Goal: Transaction & Acquisition: Purchase product/service

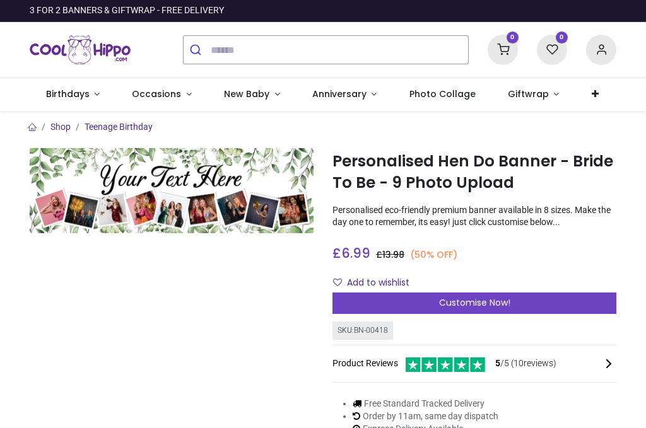
click at [177, 98] on span "Occasions" at bounding box center [158, 94] width 52 height 13
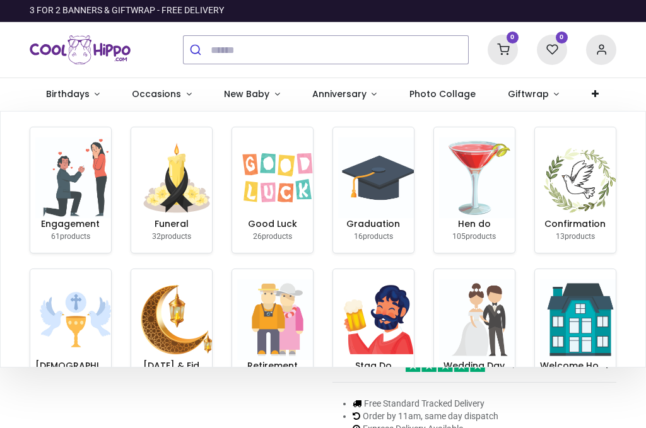
click at [474, 201] on img at bounding box center [479, 177] width 81 height 81
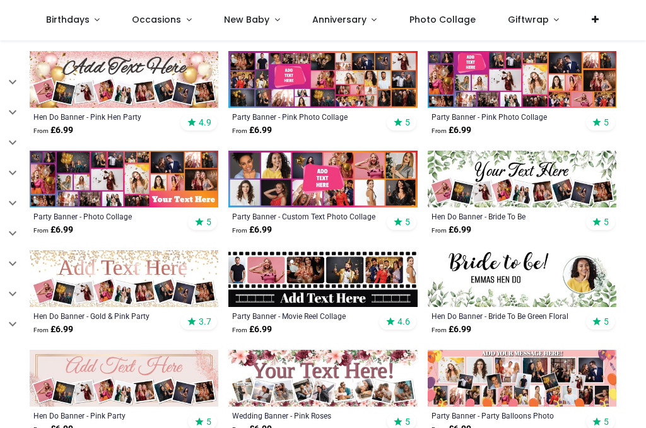
scroll to position [270, 0]
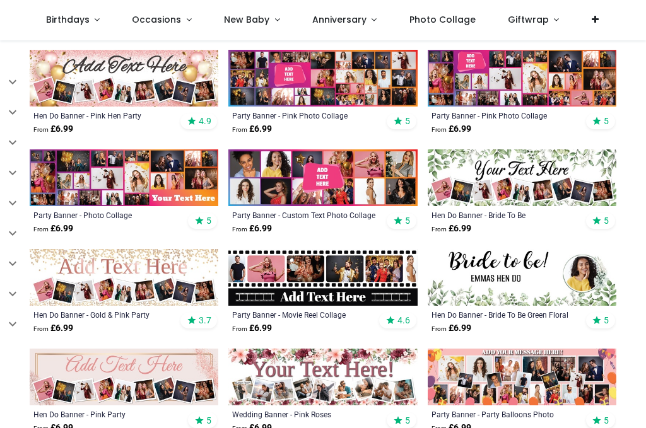
click at [485, 298] on img at bounding box center [522, 277] width 189 height 57
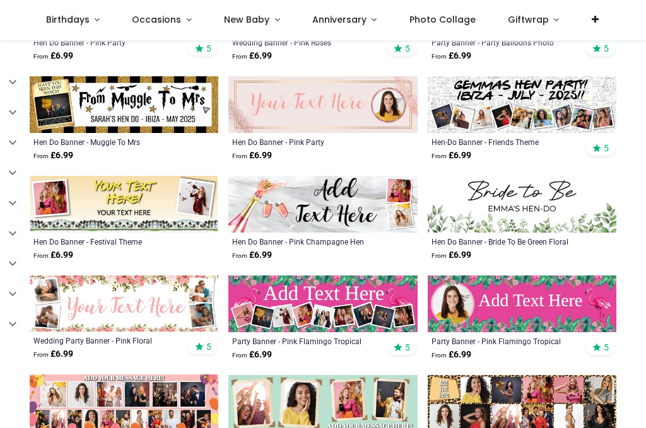
scroll to position [643, 0]
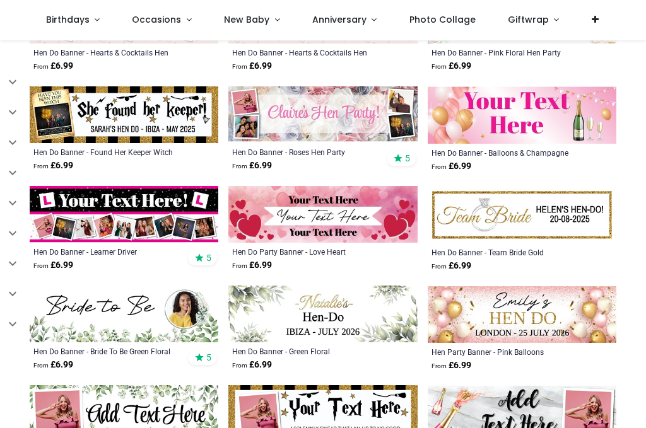
scroll to position [2027, 0]
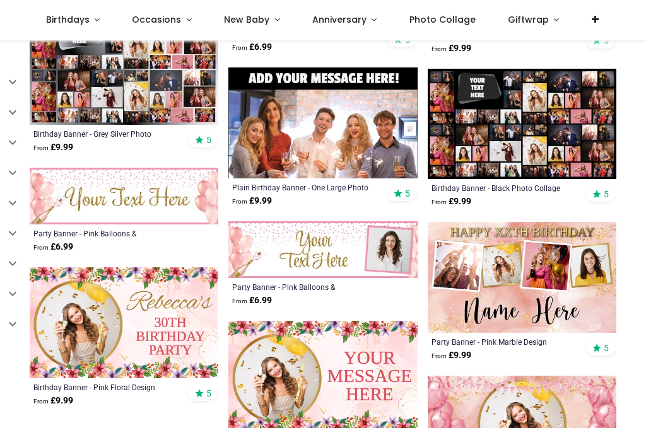
scroll to position [3493, 0]
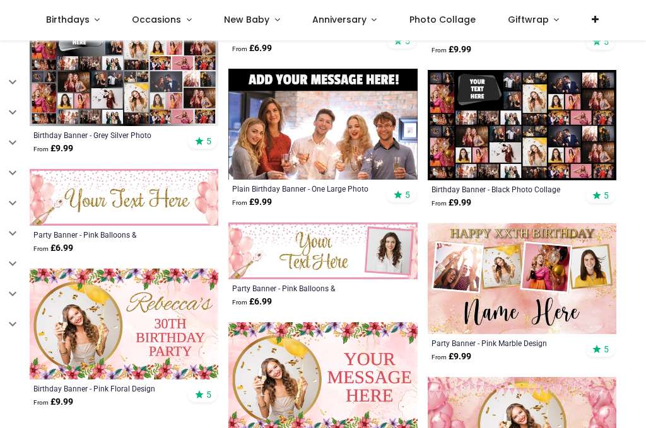
click at [139, 211] on img at bounding box center [124, 197] width 189 height 57
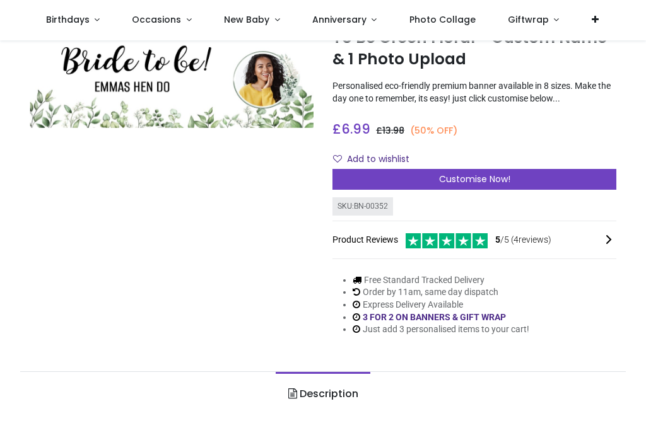
scroll to position [76, 0]
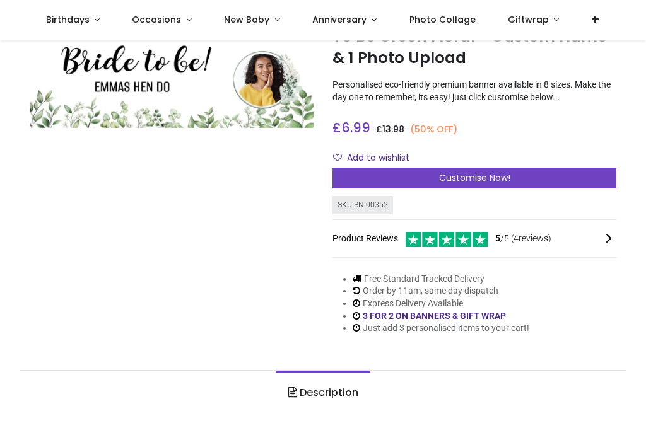
click at [469, 173] on span "Customise Now!" at bounding box center [474, 178] width 71 height 13
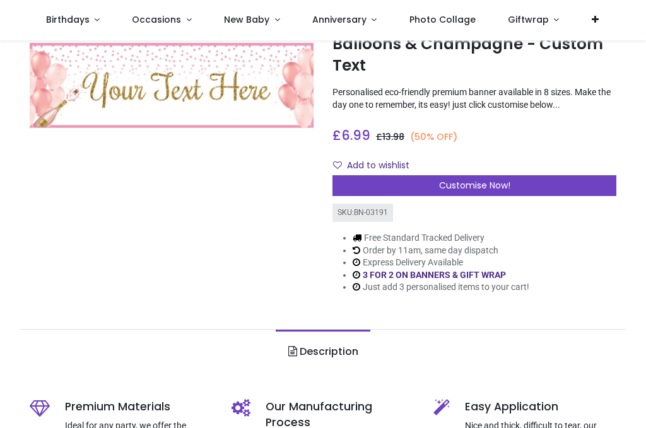
scroll to position [68, 0]
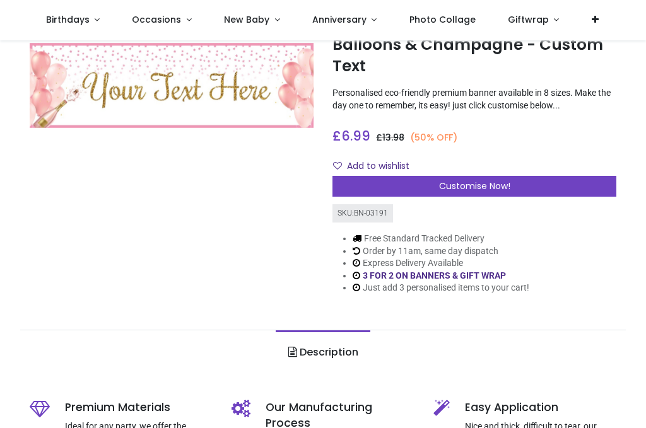
click at [488, 192] on div "Customise Now!" at bounding box center [474, 186] width 284 height 21
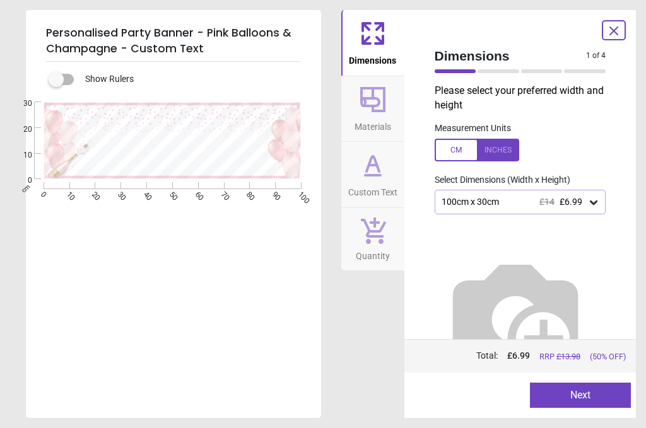
click at [593, 199] on icon at bounding box center [593, 202] width 13 height 13
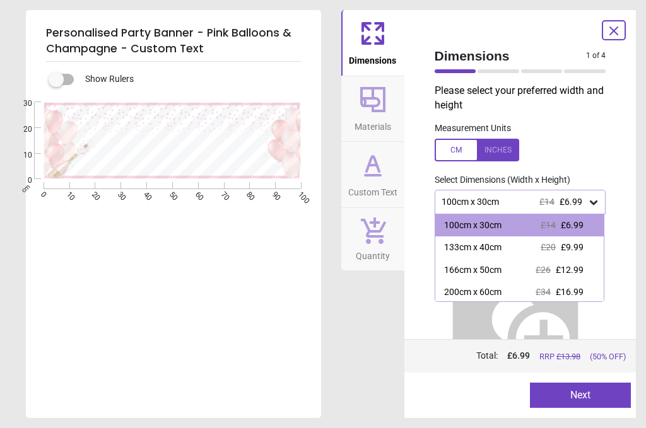
click at [494, 295] on div "200cm x 60cm" at bounding box center [472, 292] width 57 height 13
